Goal: Task Accomplishment & Management: Manage account settings

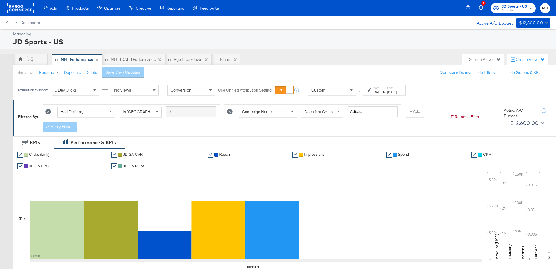
click at [397, 92] on div "[DATE]" at bounding box center [392, 92] width 10 height 5
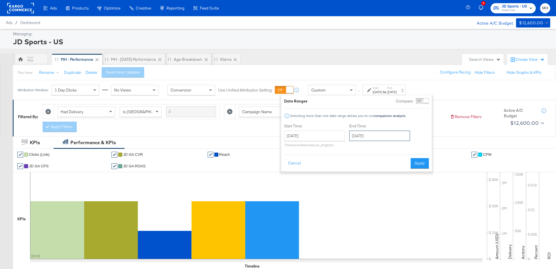
click at [371, 134] on input "[DATE]" at bounding box center [379, 136] width 61 height 10
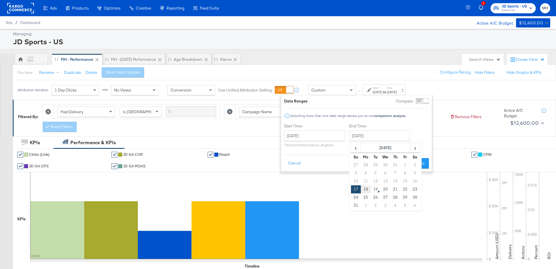
click at [367, 189] on td "18" at bounding box center [366, 189] width 10 height 8
type input "[DATE]"
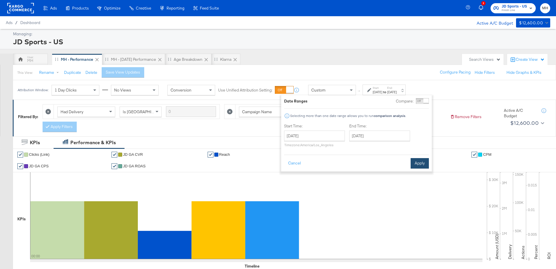
click at [421, 163] on button "Apply" at bounding box center [420, 163] width 18 height 10
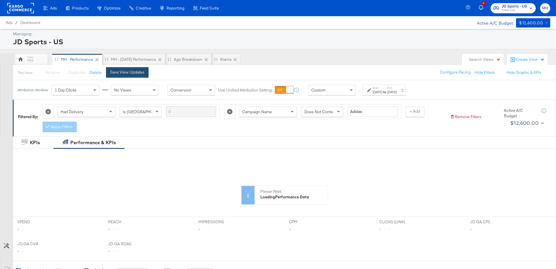
click at [143, 72] on div "Save View Updates" at bounding box center [127, 73] width 34 height 6
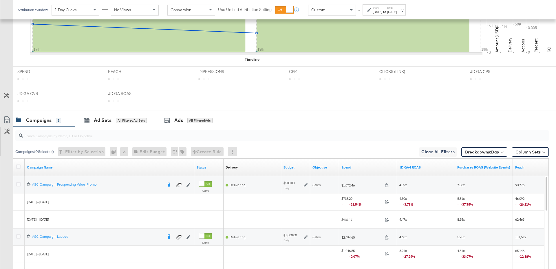
scroll to position [294, 0]
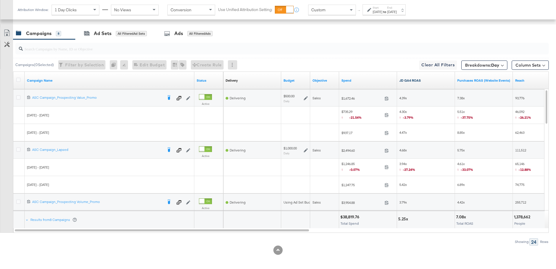
click at [430, 78] on link "JD GA4 ROAS" at bounding box center [425, 80] width 53 height 5
click at [304, 97] on icon at bounding box center [306, 98] width 4 height 4
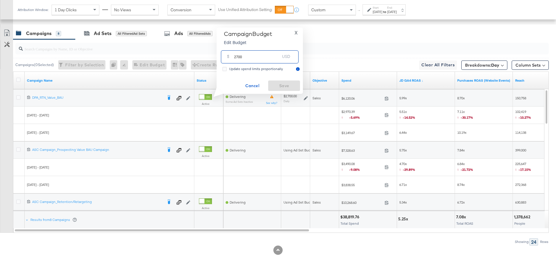
drag, startPoint x: 246, startPoint y: 57, endPoint x: 232, endPoint y: 58, distance: 13.6
click at [232, 58] on div "$ 2700 USD" at bounding box center [260, 56] width 78 height 13
type input "4000"
click at [290, 88] on span "Save" at bounding box center [284, 85] width 27 height 7
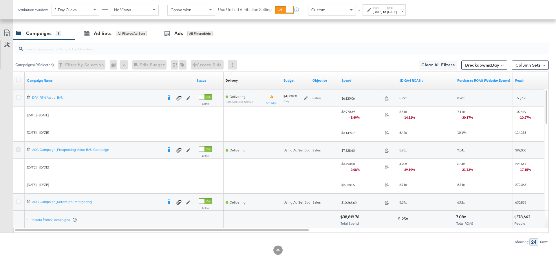
click at [20, 148] on icon at bounding box center [18, 149] width 4 height 4
click at [0, 0] on input "checkbox" at bounding box center [0, 0] width 0 height 0
click at [125, 39] on div at bounding box center [281, 48] width 536 height 19
click at [123, 34] on div "Ad Sets for 1 Campaign" at bounding box center [113, 33] width 59 height 7
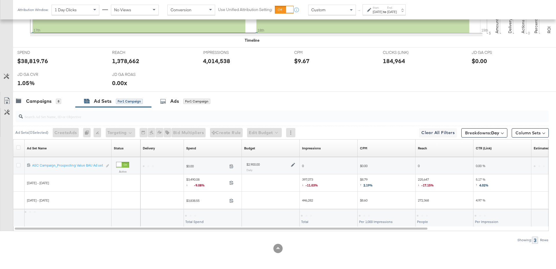
scroll to position [224, 0]
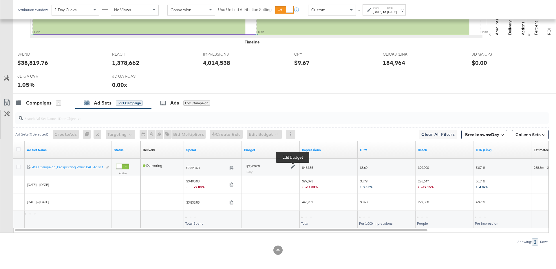
click at [292, 165] on icon at bounding box center [293, 167] width 4 height 4
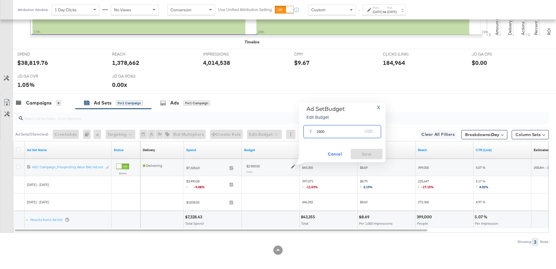
drag, startPoint x: 326, startPoint y: 132, endPoint x: 313, endPoint y: 132, distance: 13.6
click at [313, 132] on div "$ 2900 USD" at bounding box center [343, 131] width 78 height 13
type input "3700"
click at [372, 153] on span "Save" at bounding box center [366, 154] width 27 height 7
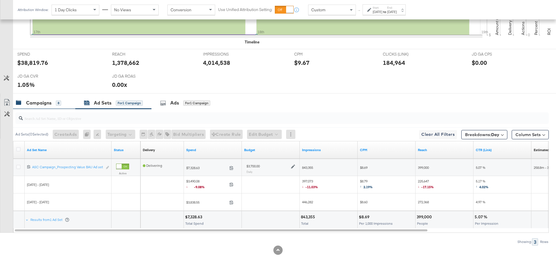
click at [35, 100] on div "Campaigns" at bounding box center [38, 103] width 25 height 7
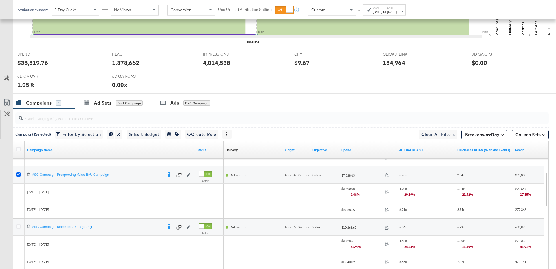
click at [17, 172] on icon at bounding box center [18, 174] width 4 height 4
click at [0, 0] on input "checkbox" at bounding box center [0, 0] width 0 height 0
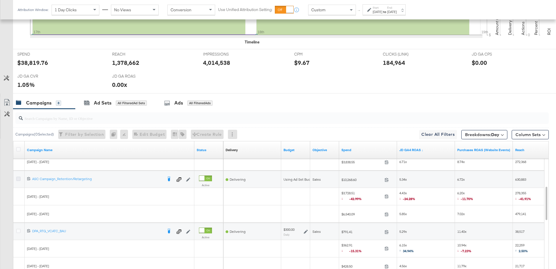
click at [17, 177] on icon at bounding box center [18, 179] width 4 height 4
click at [0, 0] on input "checkbox" at bounding box center [0, 0] width 0 height 0
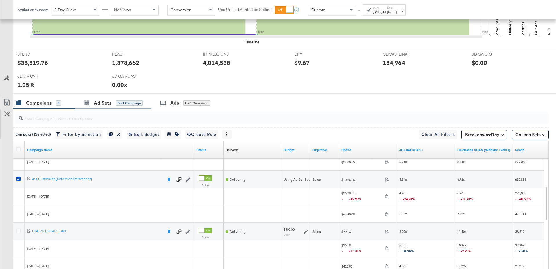
click at [98, 106] on div "Ad Sets for 1 Campaign" at bounding box center [113, 103] width 76 height 12
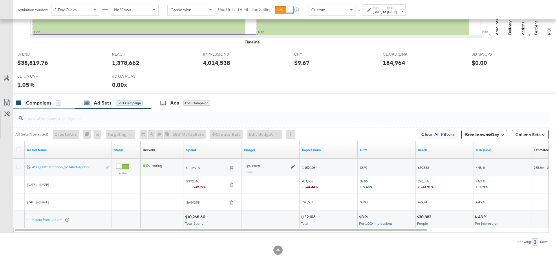
click at [32, 100] on div "Campaigns" at bounding box center [38, 103] width 25 height 7
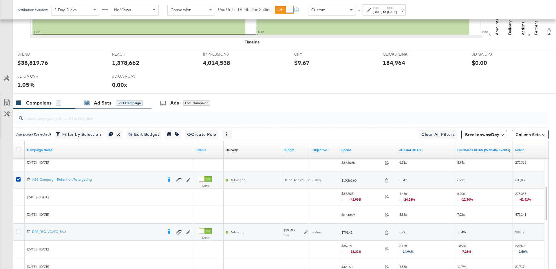
click at [125, 102] on div "for 1 Campaign" at bounding box center [129, 103] width 27 height 5
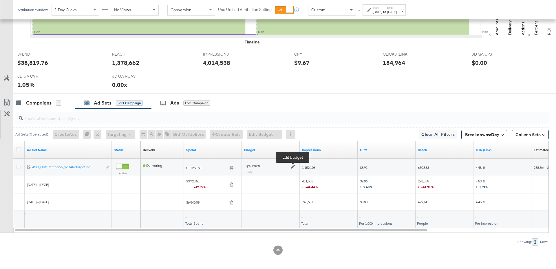
click at [293, 165] on icon at bounding box center [293, 167] width 4 height 4
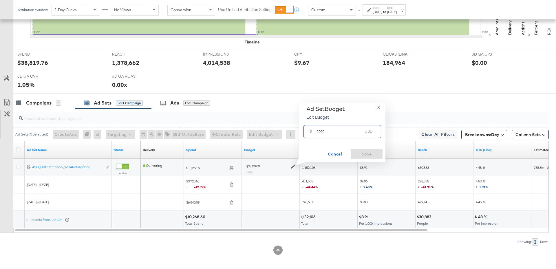
drag, startPoint x: 325, startPoint y: 134, endPoint x: 315, endPoint y: 134, distance: 10.1
click at [315, 134] on div "$ 2000 USD" at bounding box center [343, 131] width 78 height 13
type input "1800"
click at [373, 158] on button "Save" at bounding box center [367, 154] width 32 height 10
click at [53, 104] on div "Campaigns 8" at bounding box center [38, 103] width 45 height 7
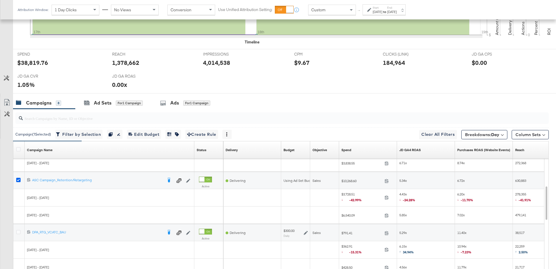
click at [17, 179] on icon at bounding box center [18, 180] width 4 height 4
click at [0, 0] on input "checkbox" at bounding box center [0, 0] width 0 height 0
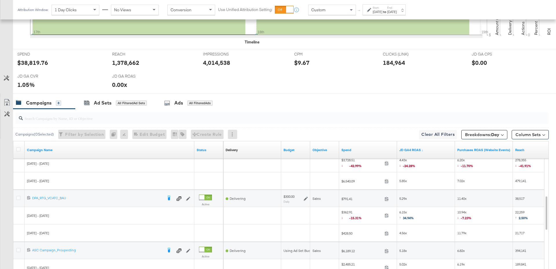
click at [304, 198] on icon at bounding box center [306, 199] width 4 height 4
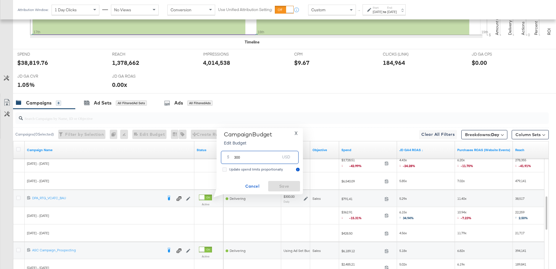
drag, startPoint x: 242, startPoint y: 158, endPoint x: 234, endPoint y: 158, distance: 7.8
click at [234, 158] on input "300" at bounding box center [257, 155] width 46 height 12
drag, startPoint x: 244, startPoint y: 144, endPoint x: 228, endPoint y: 144, distance: 16.5
click at [228, 144] on div "$ 700 USD" at bounding box center [260, 141] width 78 height 13
type input "500"
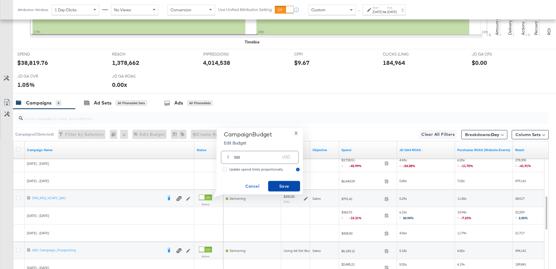
click at [282, 182] on button "Save" at bounding box center [284, 186] width 32 height 10
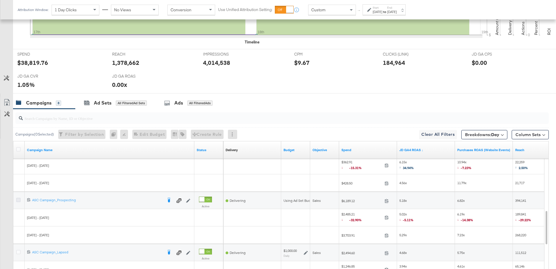
click at [18, 198] on icon at bounding box center [18, 200] width 4 height 4
click at [0, 0] on input "checkbox" at bounding box center [0, 0] width 0 height 0
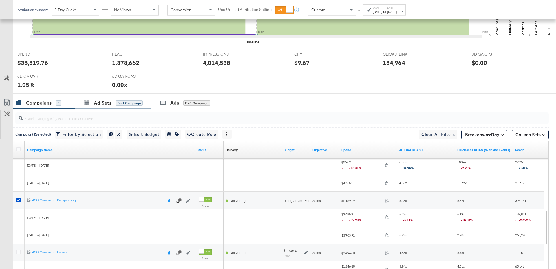
click at [128, 106] on div "Ad Sets for 1 Campaign" at bounding box center [113, 103] width 76 height 12
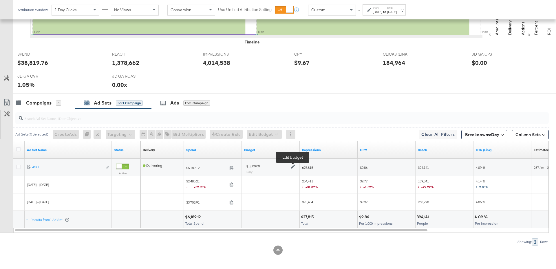
click at [294, 165] on icon at bounding box center [293, 167] width 4 height 4
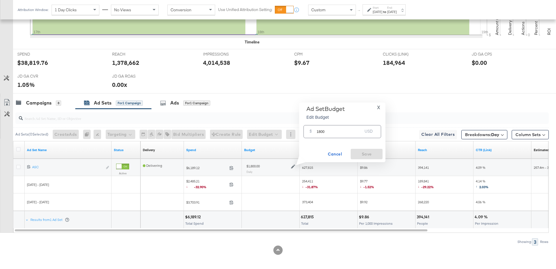
click at [379, 108] on span "X" at bounding box center [378, 107] width 3 height 8
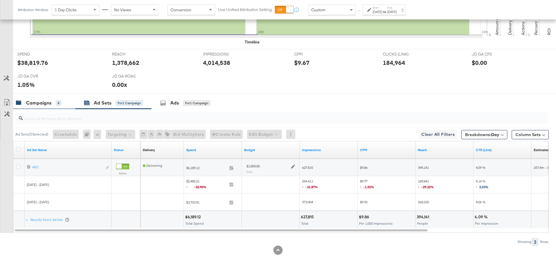
click at [55, 100] on div "Campaigns 8" at bounding box center [38, 103] width 45 height 7
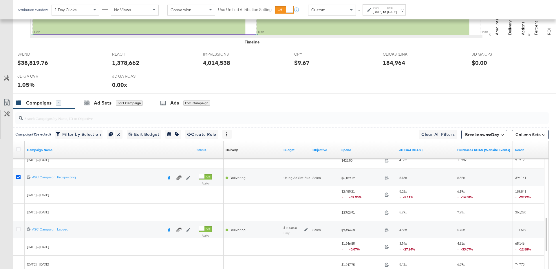
click at [17, 175] on icon at bounding box center [18, 177] width 4 height 4
click at [0, 0] on input "checkbox" at bounding box center [0, 0] width 0 height 0
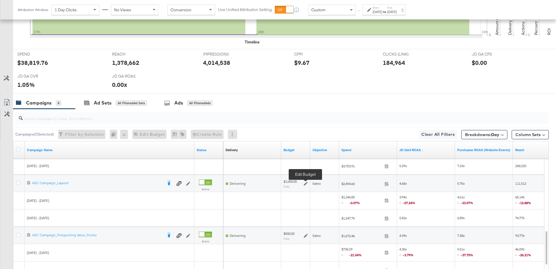
click at [306, 183] on icon at bounding box center [306, 184] width 4 height 4
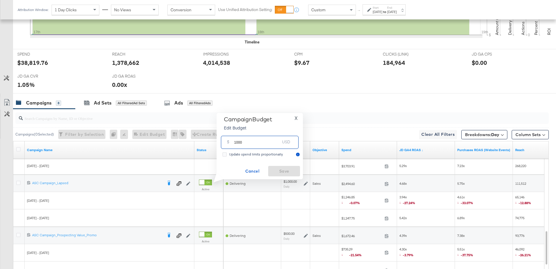
drag, startPoint x: 252, startPoint y: 144, endPoint x: 232, endPoint y: 143, distance: 20.3
click at [232, 143] on div "$ 1000 USD" at bounding box center [260, 142] width 78 height 13
type input "600"
click at [277, 169] on span "Save" at bounding box center [284, 171] width 27 height 7
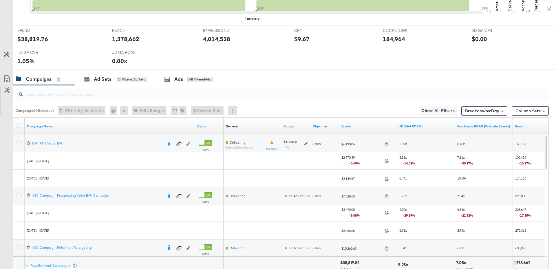
scroll to position [294, 0]
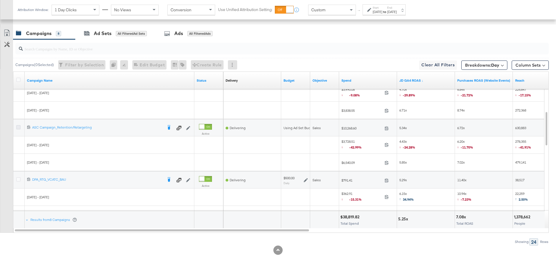
click at [18, 125] on icon at bounding box center [18, 127] width 4 height 4
click at [0, 0] on input "checkbox" at bounding box center [0, 0] width 0 height 0
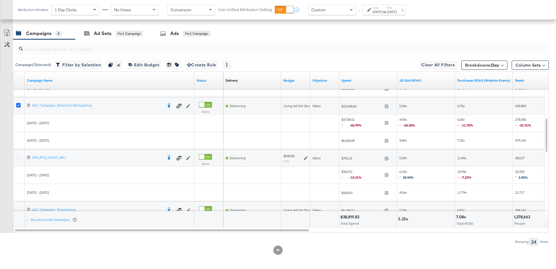
click at [16, 104] on icon at bounding box center [18, 105] width 4 height 4
click at [0, 0] on input "checkbox" at bounding box center [0, 0] width 0 height 0
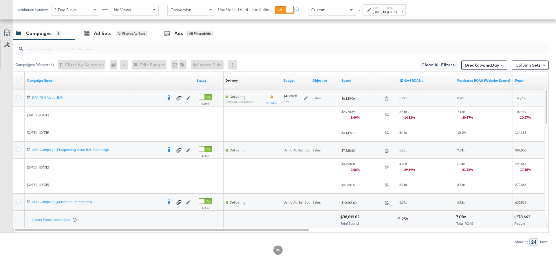
scroll to position [0, 0]
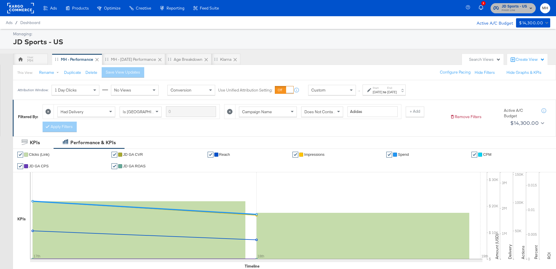
click at [516, 9] on span "Finish Line" at bounding box center [514, 10] width 25 height 5
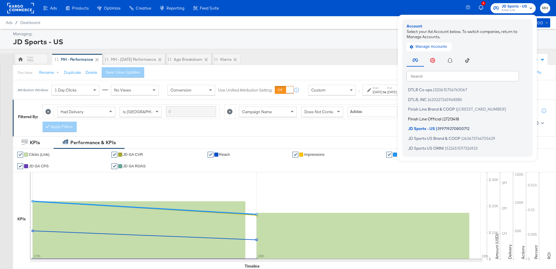
click at [443, 121] on span "|" at bounding box center [442, 118] width 1 height 5
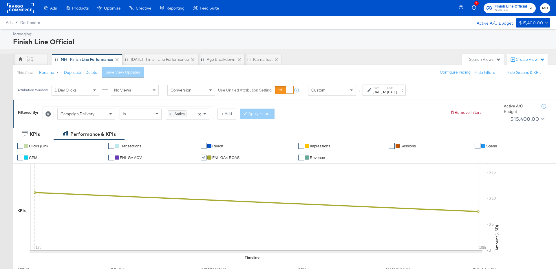
click at [397, 91] on div "[DATE]" at bounding box center [392, 92] width 10 height 5
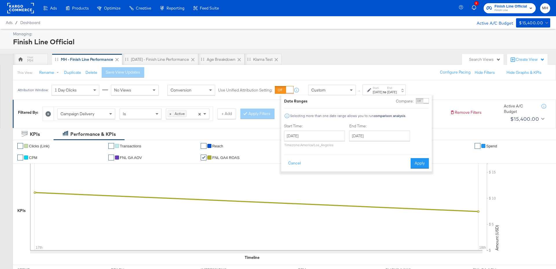
click at [453, 92] on div "Attribution Window: 1 Day Clicks No Views Conversion Use Unified Attribution Se…" at bounding box center [278, 89] width 556 height 19
click at [297, 160] on button "Cancel" at bounding box center [294, 163] width 21 height 10
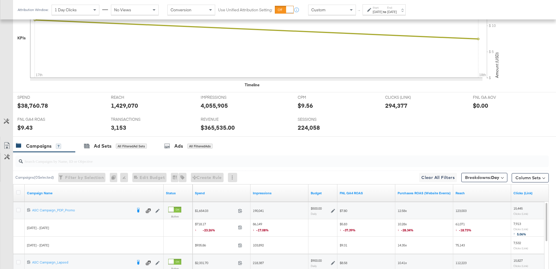
scroll to position [286, 0]
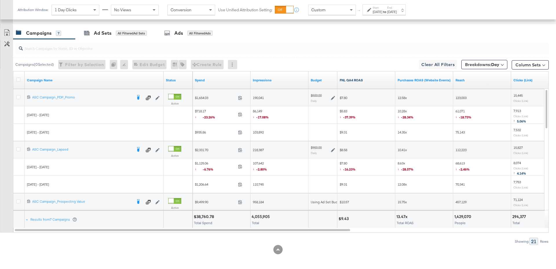
click at [365, 80] on link "FNL GA4 ROAS" at bounding box center [366, 80] width 53 height 5
click at [18, 96] on icon at bounding box center [18, 97] width 4 height 4
click at [0, 0] on input "checkbox" at bounding box center [0, 0] width 0 height 0
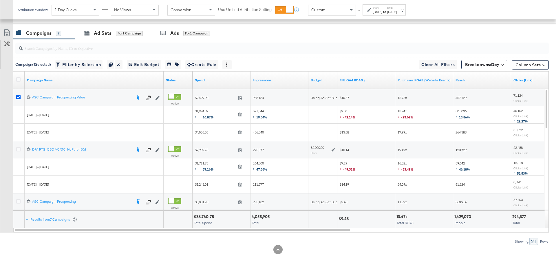
click at [20, 95] on icon at bounding box center [18, 97] width 4 height 4
click at [0, 0] on input "checkbox" at bounding box center [0, 0] width 0 height 0
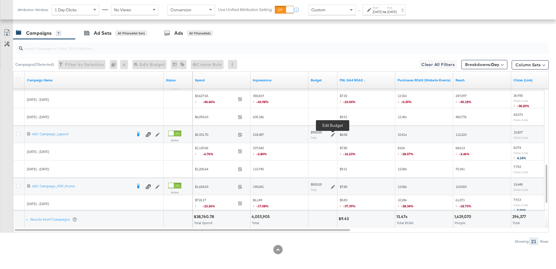
click at [333, 133] on icon at bounding box center [333, 135] width 4 height 4
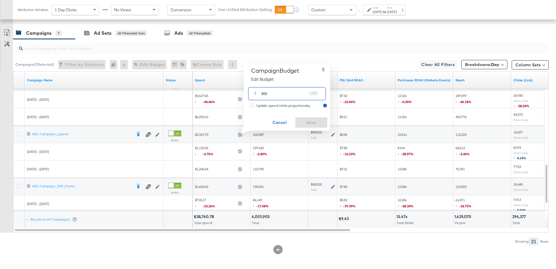
drag, startPoint x: 271, startPoint y: 95, endPoint x: 258, endPoint y: 94, distance: 13.4
click at [258, 94] on div "$ 900 USD" at bounding box center [287, 93] width 78 height 13
type input "1500"
click at [312, 120] on span "Save" at bounding box center [311, 122] width 27 height 7
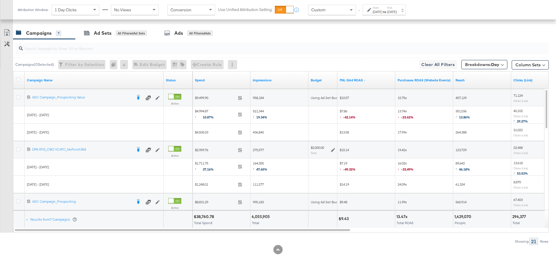
click at [397, 10] on div "[DATE]" at bounding box center [392, 12] width 10 height 5
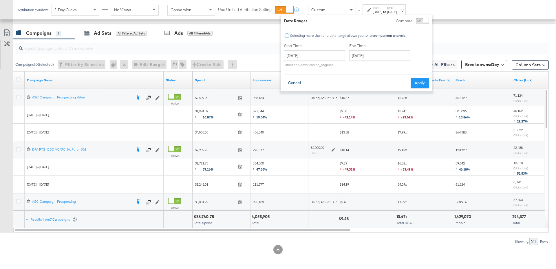
click at [294, 82] on button "Cancel" at bounding box center [294, 83] width 21 height 10
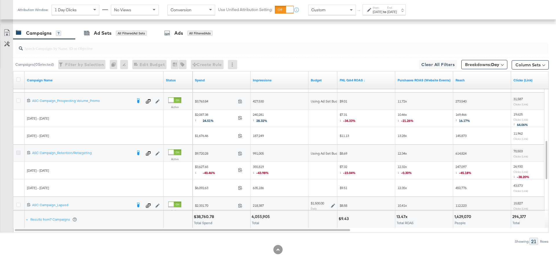
click at [17, 151] on icon at bounding box center [18, 153] width 4 height 4
click at [0, 0] on input "checkbox" at bounding box center [0, 0] width 0 height 0
click at [17, 151] on icon at bounding box center [18, 153] width 4 height 4
click at [0, 0] on input "checkbox" at bounding box center [0, 0] width 0 height 0
click at [18, 152] on icon at bounding box center [18, 153] width 4 height 4
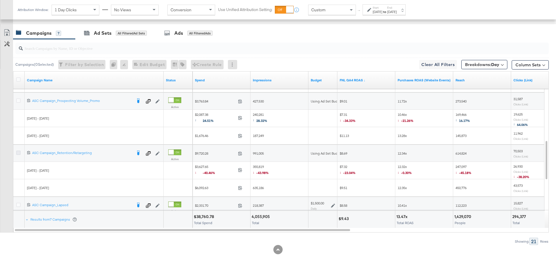
click at [0, 0] on input "checkbox" at bounding box center [0, 0] width 0 height 0
click at [100, 33] on div "Ad Sets" at bounding box center [103, 33] width 18 height 7
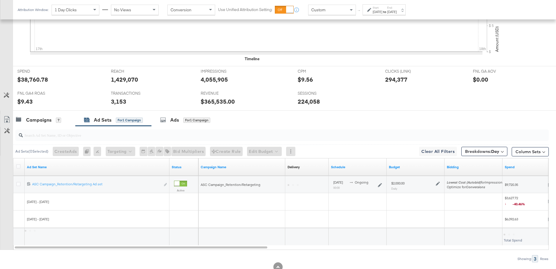
scroll to position [216, 0]
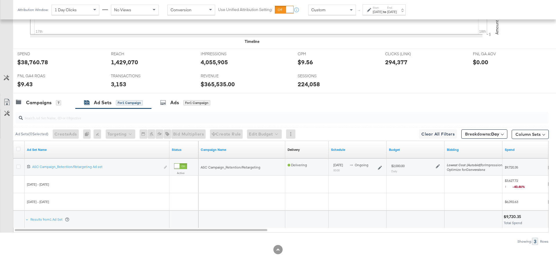
click at [438, 164] on icon at bounding box center [438, 166] width 4 height 4
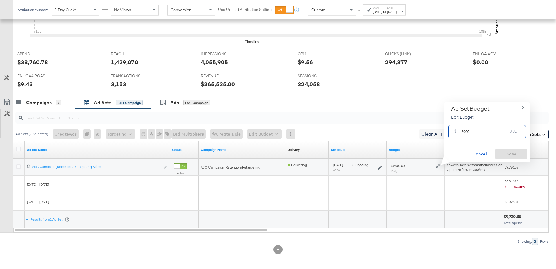
drag, startPoint x: 476, startPoint y: 131, endPoint x: 455, endPoint y: 132, distance: 20.6
click at [455, 132] on div "$ 2000 USD" at bounding box center [487, 131] width 78 height 13
type input "3500"
click at [500, 151] on span "Save" at bounding box center [511, 154] width 27 height 7
click at [57, 101] on div "7" at bounding box center [58, 102] width 5 height 5
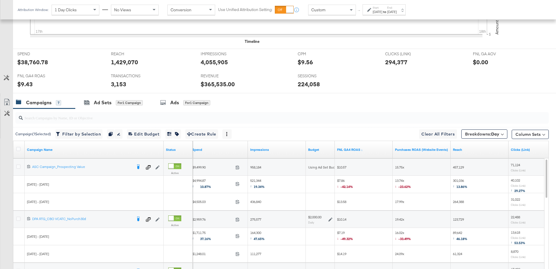
scroll to position [214, 0]
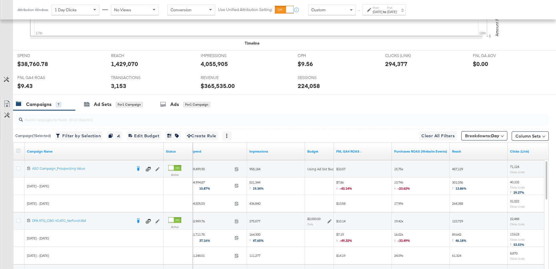
click at [17, 149] on icon at bounding box center [18, 151] width 4 height 4
click at [0, 0] on input "checkbox" at bounding box center [0, 0] width 0 height 0
click at [17, 149] on icon at bounding box center [18, 151] width 4 height 4
click at [0, 0] on input "checkbox" at bounding box center [0, 0] width 0 height 0
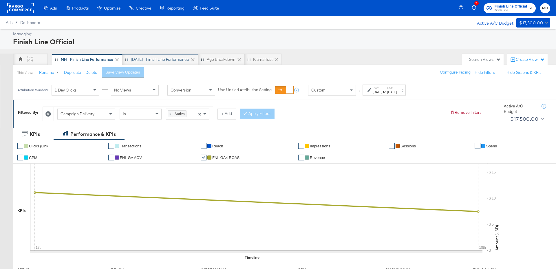
click at [145, 55] on div "[DATE] - Finish Line Performance" at bounding box center [160, 60] width 76 height 12
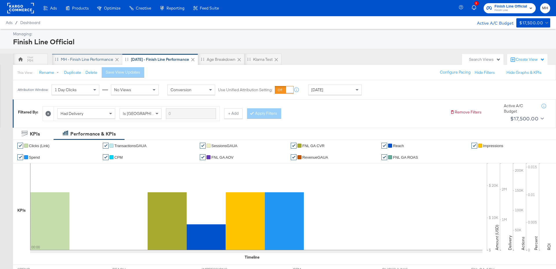
click at [89, 56] on div "MH - Finish Line Performance" at bounding box center [87, 60] width 70 height 12
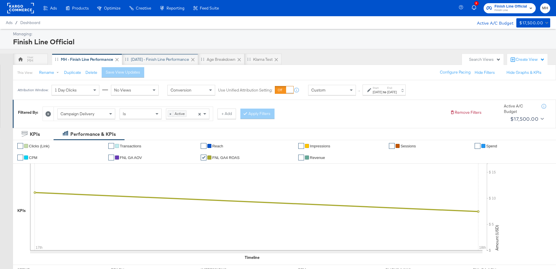
click at [178, 58] on div "[DATE] - Finish Line Performance" at bounding box center [160, 60] width 58 height 6
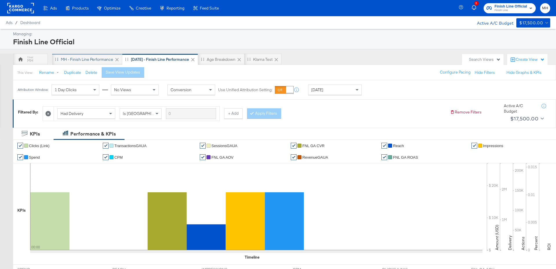
click at [83, 61] on div "MH - Finish Line Performance" at bounding box center [87, 60] width 52 height 6
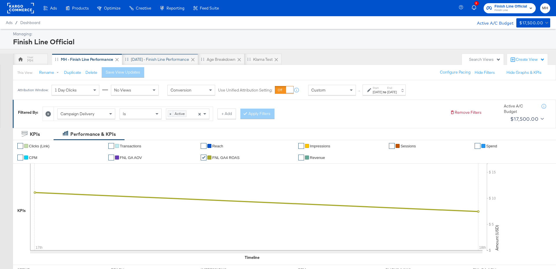
click at [169, 59] on div "[DATE] - Finish Line Performance" at bounding box center [160, 60] width 58 height 6
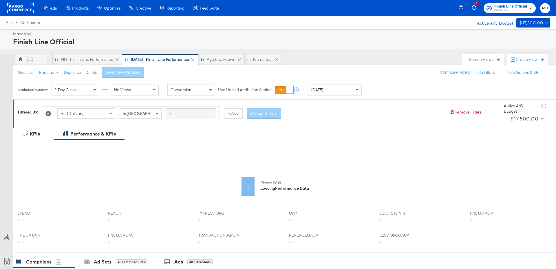
click at [342, 92] on div "[DATE]" at bounding box center [335, 90] width 53 height 10
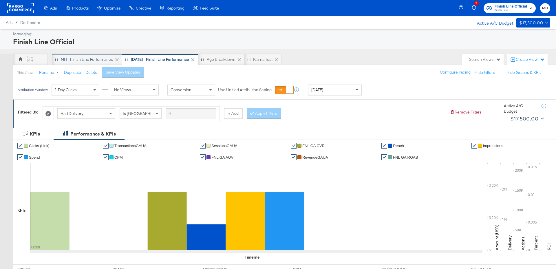
click at [102, 54] on div "MH - Finish Line Performance" at bounding box center [87, 60] width 70 height 12
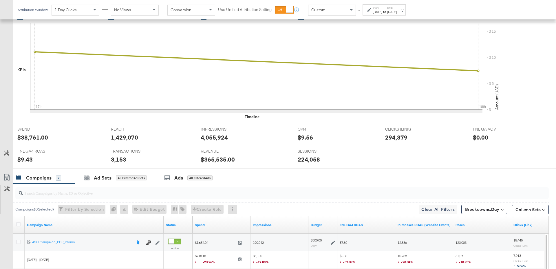
scroll to position [286, 0]
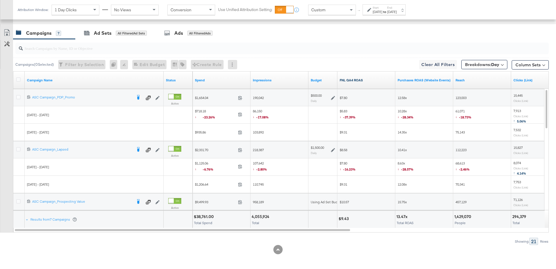
click at [366, 78] on link "FNL GA4 ROAS" at bounding box center [366, 80] width 53 height 5
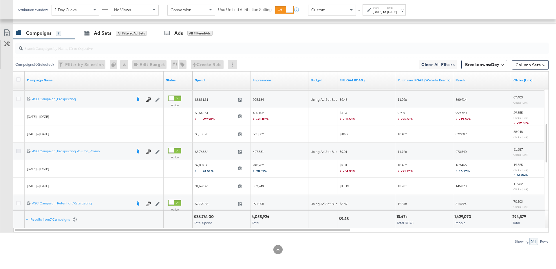
click at [19, 149] on icon at bounding box center [18, 151] width 4 height 4
click at [0, 0] on input "checkbox" at bounding box center [0, 0] width 0 height 0
click at [18, 149] on icon at bounding box center [18, 151] width 4 height 4
click at [0, 0] on input "checkbox" at bounding box center [0, 0] width 0 height 0
click at [20, 97] on icon at bounding box center [18, 99] width 4 height 4
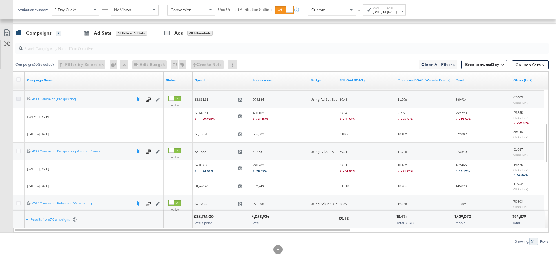
click at [0, 0] on input "checkbox" at bounding box center [0, 0] width 0 height 0
click at [124, 33] on div "for 1 Campaign" at bounding box center [129, 33] width 27 height 5
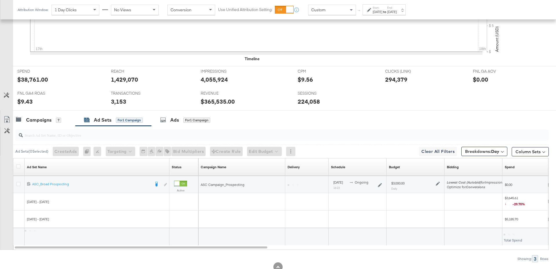
scroll to position [216, 0]
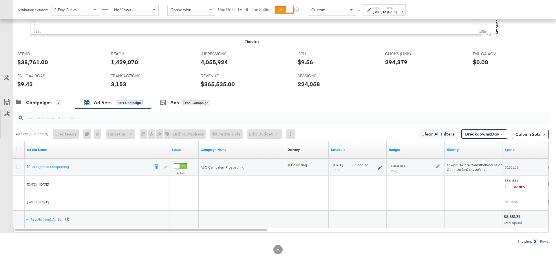
click at [438, 166] on icon at bounding box center [438, 166] width 4 height 4
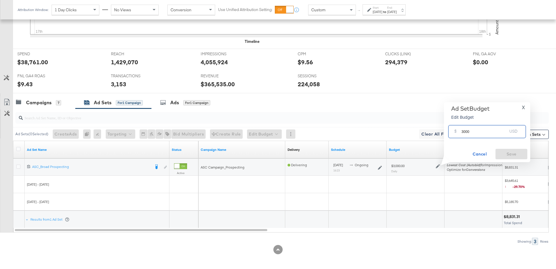
drag, startPoint x: 470, startPoint y: 133, endPoint x: 457, endPoint y: 134, distance: 13.6
click at [457, 134] on div "$ 3000 USD" at bounding box center [487, 131] width 78 height 13
type input "4000"
click at [512, 150] on button "Save" at bounding box center [512, 154] width 32 height 10
click at [42, 100] on div "Campaigns" at bounding box center [38, 102] width 25 height 7
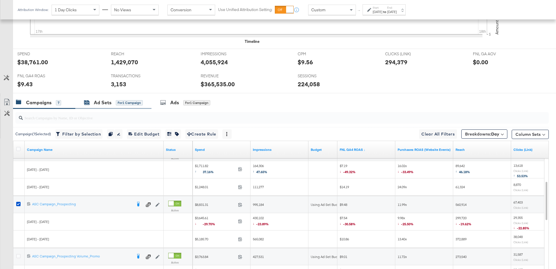
click at [107, 99] on div "Ad Sets" at bounding box center [103, 102] width 18 height 7
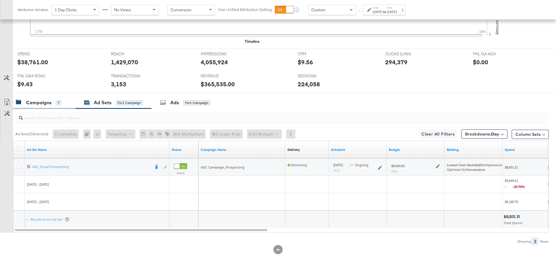
click at [39, 103] on div "Campaigns" at bounding box center [38, 102] width 25 height 7
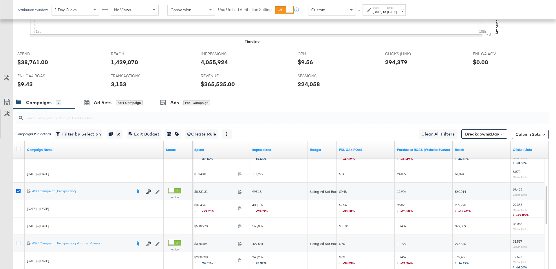
click at [18, 189] on icon at bounding box center [18, 191] width 4 height 4
click at [0, 0] on input "checkbox" at bounding box center [0, 0] width 0 height 0
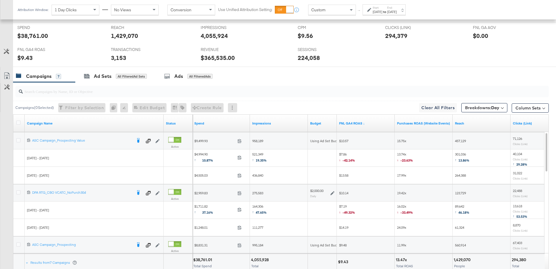
scroll to position [286, 0]
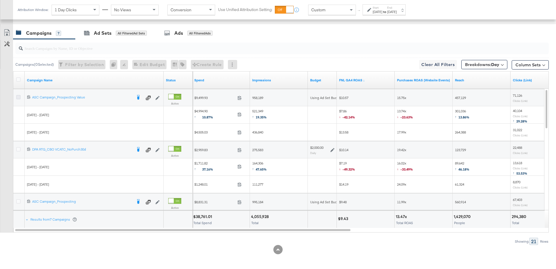
click at [18, 96] on icon at bounding box center [18, 97] width 4 height 4
click at [0, 0] on input "checkbox" at bounding box center [0, 0] width 0 height 0
click at [117, 33] on div "for 1 Campaign" at bounding box center [129, 33] width 27 height 5
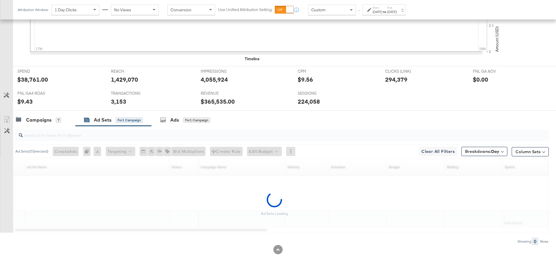
scroll to position [216, 0]
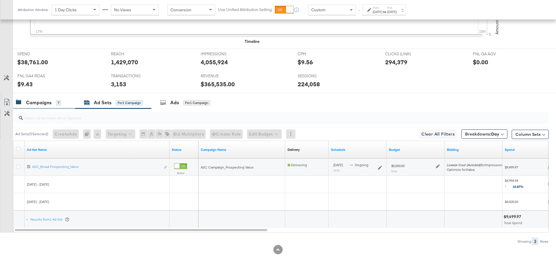
click at [38, 101] on div "Campaigns" at bounding box center [38, 102] width 25 height 7
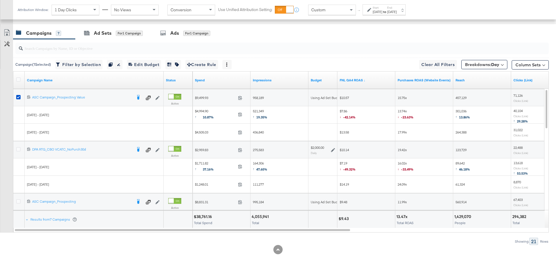
scroll to position [276, 0]
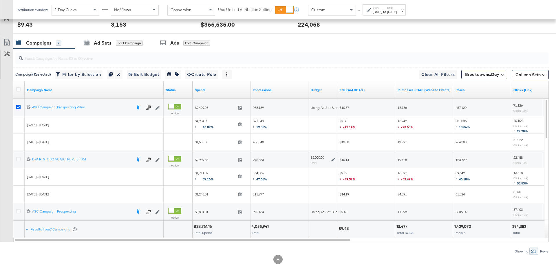
click at [19, 107] on icon at bounding box center [18, 107] width 4 height 4
click at [0, 0] on input "checkbox" at bounding box center [0, 0] width 0 height 0
click at [334, 160] on icon at bounding box center [333, 160] width 4 height 4
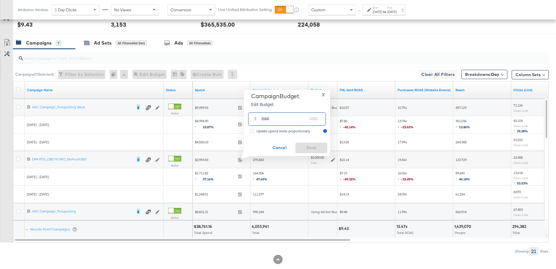
drag, startPoint x: 270, startPoint y: 120, endPoint x: 260, endPoint y: 121, distance: 10.1
click at [260, 121] on div "$ 2000 USD" at bounding box center [287, 118] width 78 height 13
type input "2800"
click at [318, 145] on span "Save" at bounding box center [311, 147] width 27 height 7
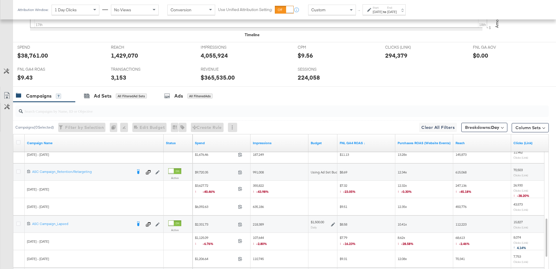
scroll to position [220, 0]
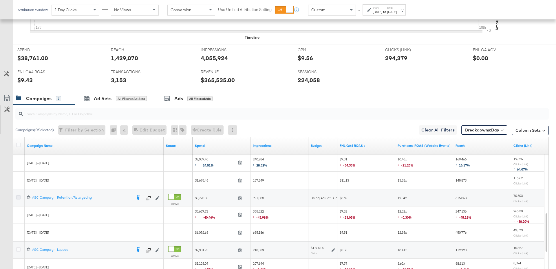
click at [17, 195] on icon at bounding box center [18, 197] width 4 height 4
click at [0, 0] on input "checkbox" at bounding box center [0, 0] width 0 height 0
click at [106, 100] on div "Ad Sets" at bounding box center [103, 98] width 18 height 7
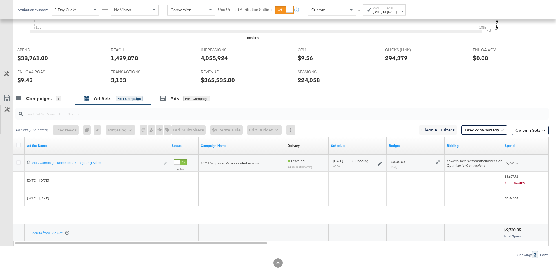
scroll to position [216, 0]
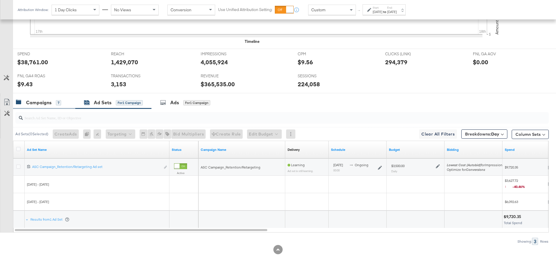
click at [53, 102] on div "Campaigns 7" at bounding box center [38, 102] width 45 height 7
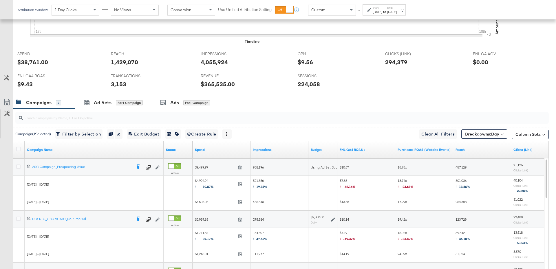
scroll to position [220, 0]
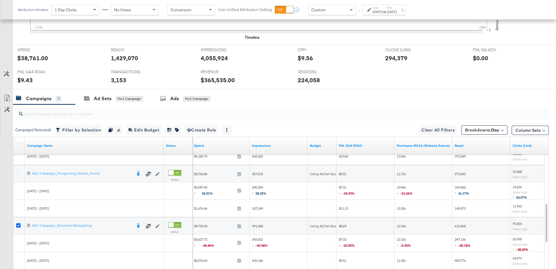
click at [19, 224] on icon at bounding box center [18, 225] width 4 height 4
click at [0, 0] on input "checkbox" at bounding box center [0, 0] width 0 height 0
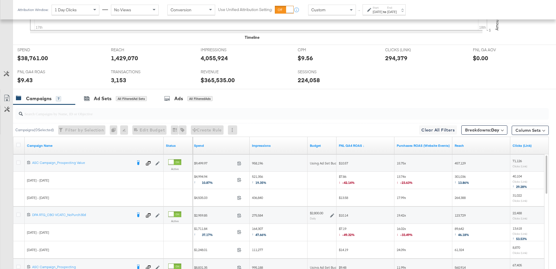
scroll to position [0, 0]
